Goal: Check status: Check status

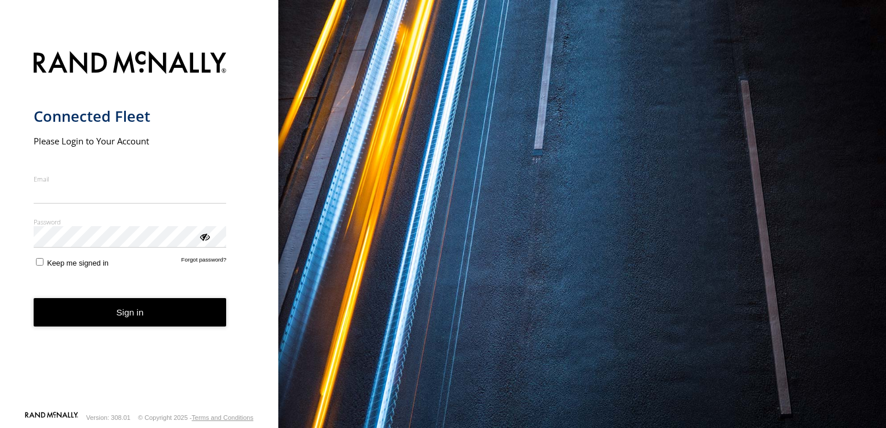
type input "**********"
click at [40, 271] on form "**********" at bounding box center [140, 227] width 212 height 366
click at [137, 308] on button "Sign in" at bounding box center [130, 312] width 193 height 28
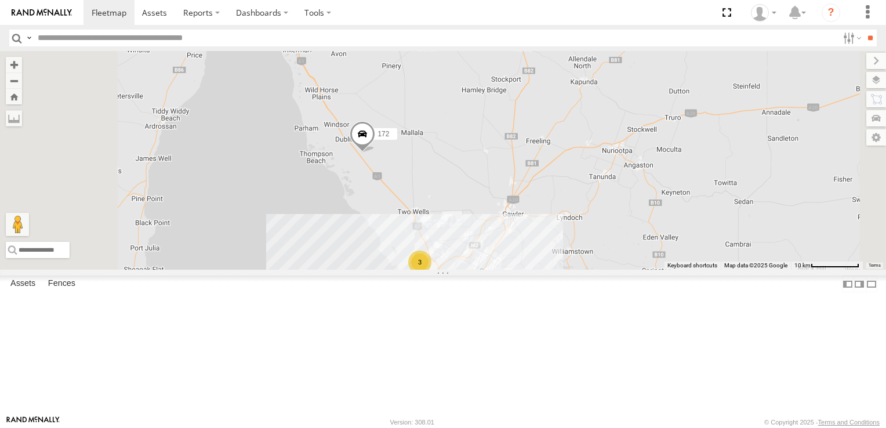
drag, startPoint x: 575, startPoint y: 159, endPoint x: 598, endPoint y: 301, distance: 144.5
click at [598, 270] on div "178 172 391 164 166 10 3" at bounding box center [443, 160] width 886 height 219
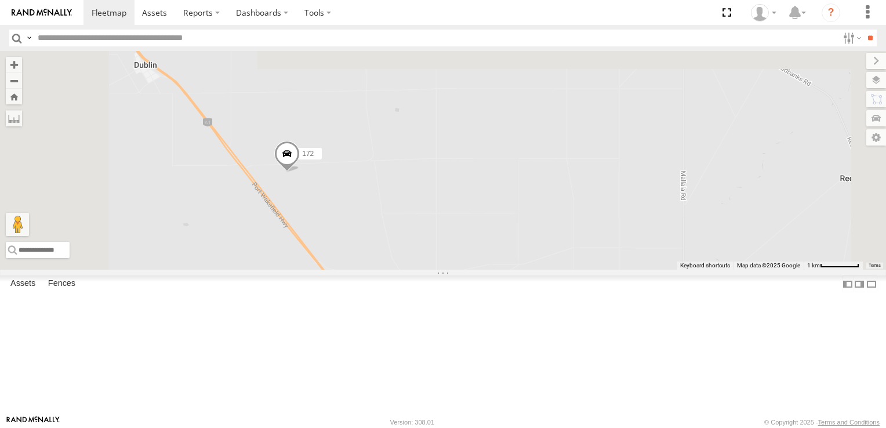
drag, startPoint x: 420, startPoint y: 135, endPoint x: 468, endPoint y: 422, distance: 290.8
click at [468, 422] on body at bounding box center [443, 214] width 886 height 428
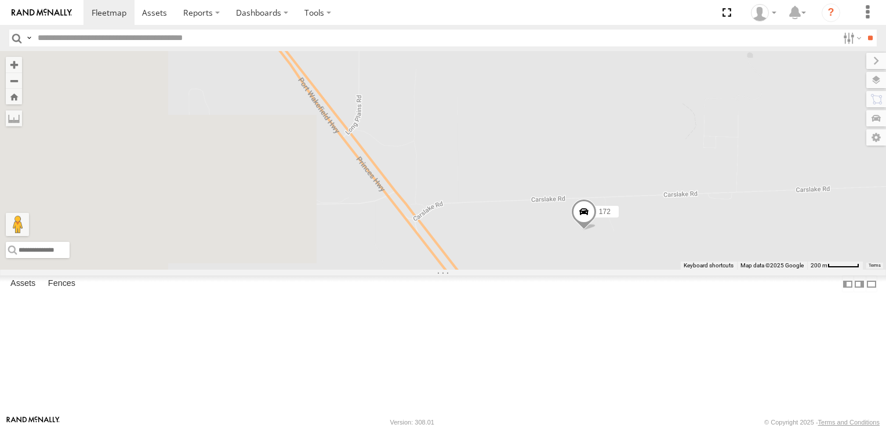
drag, startPoint x: 352, startPoint y: 170, endPoint x: 883, endPoint y: 449, distance: 600.0
click at [883, 427] on html at bounding box center [443, 214] width 886 height 428
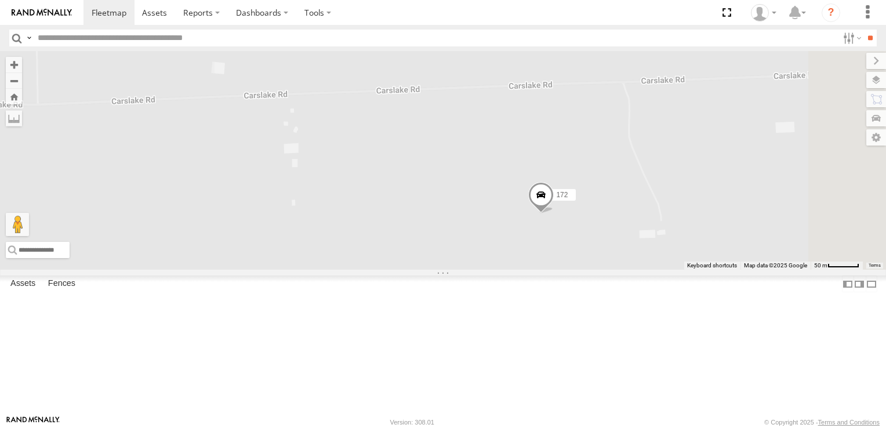
drag, startPoint x: 770, startPoint y: 308, endPoint x: 531, endPoint y: 316, distance: 239.0
click at [531, 270] on div "178 172 391 164 166" at bounding box center [443, 160] width 886 height 219
